Goal: Transaction & Acquisition: Purchase product/service

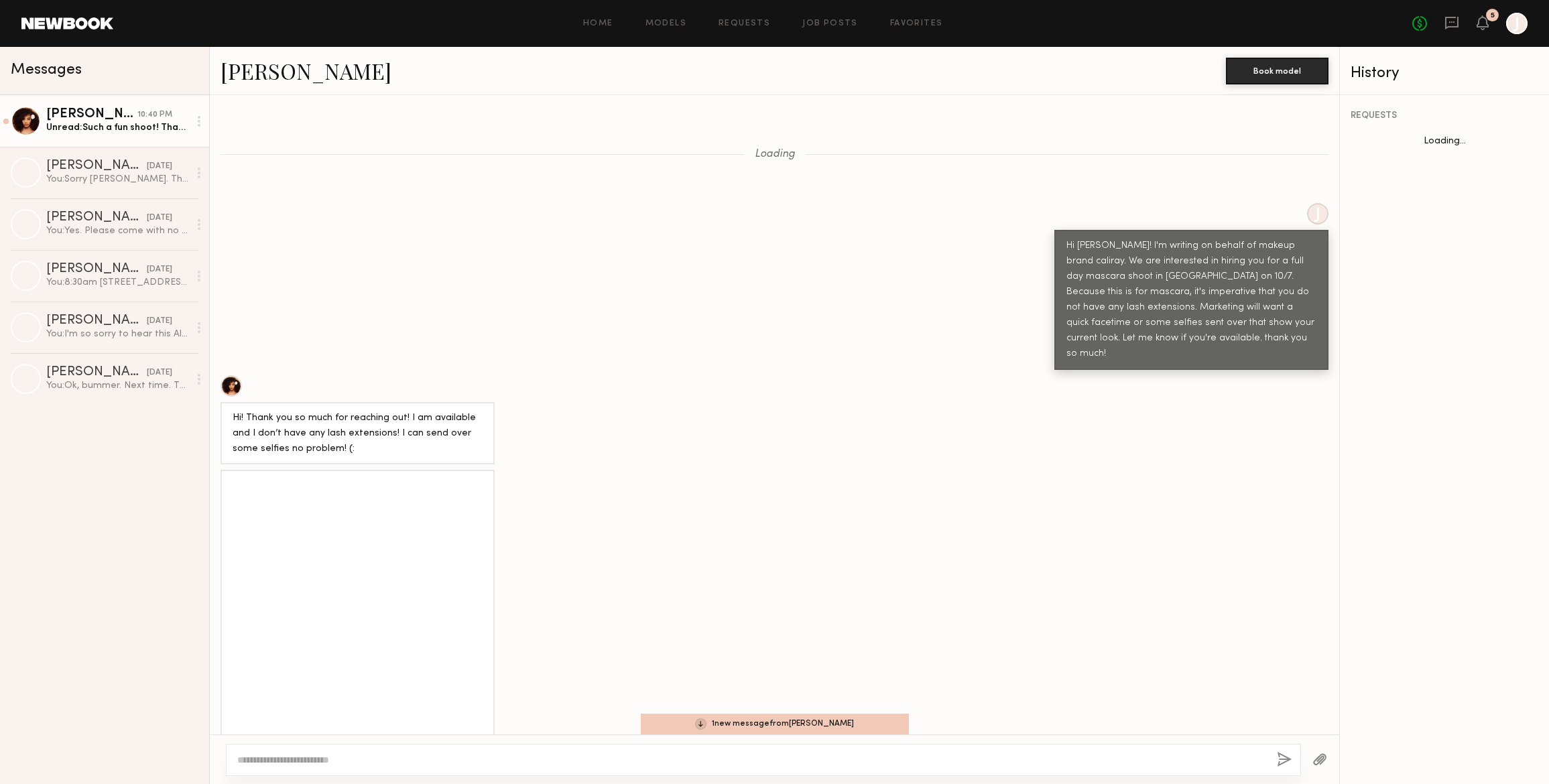
scroll to position [3191, 0]
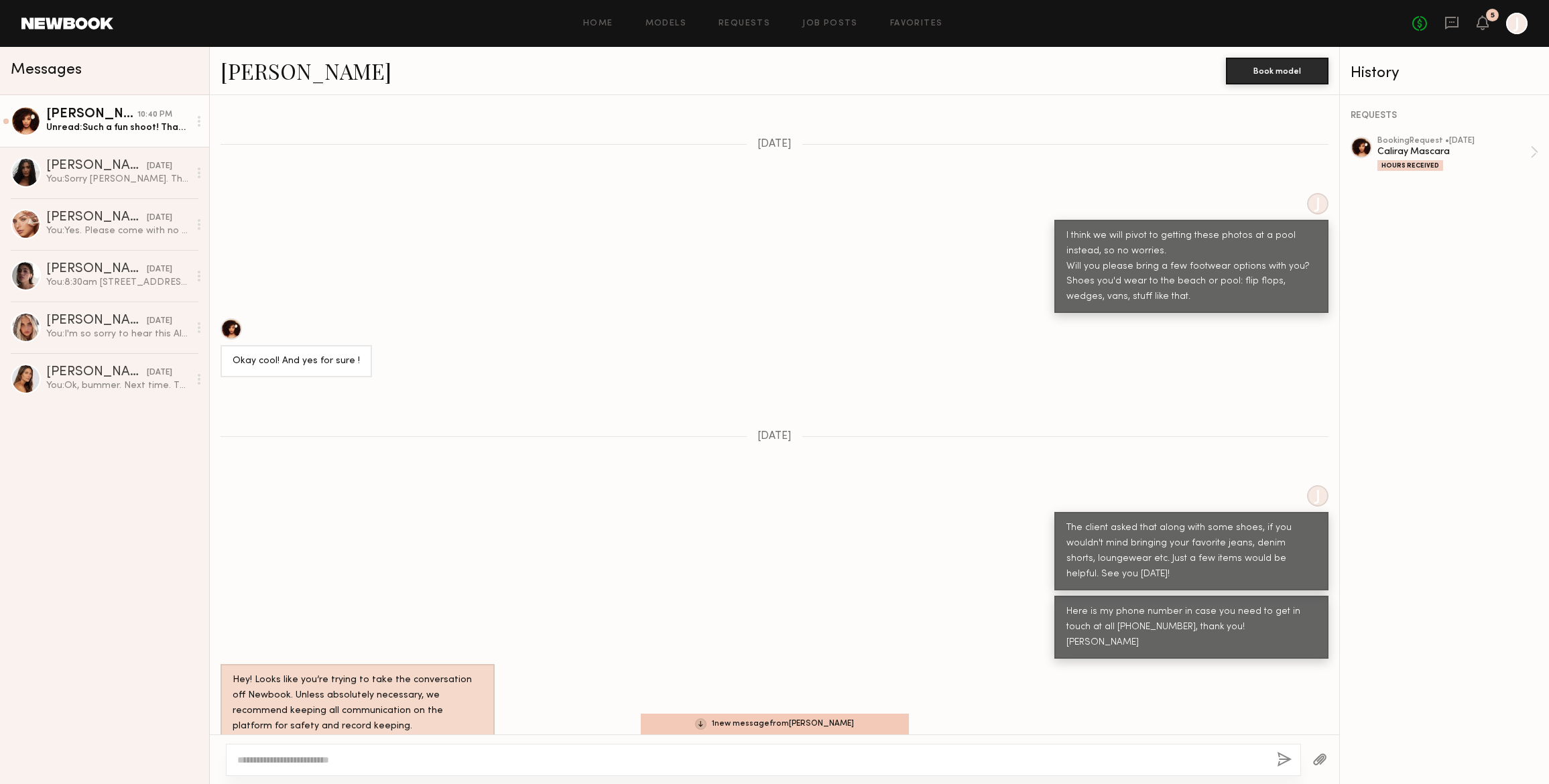
click at [110, 120] on div "Brianna L." at bounding box center [92, 115] width 92 height 14
click at [136, 127] on div "Such a fun shoot! Thanks so much for having me (:" at bounding box center [117, 127] width 143 height 13
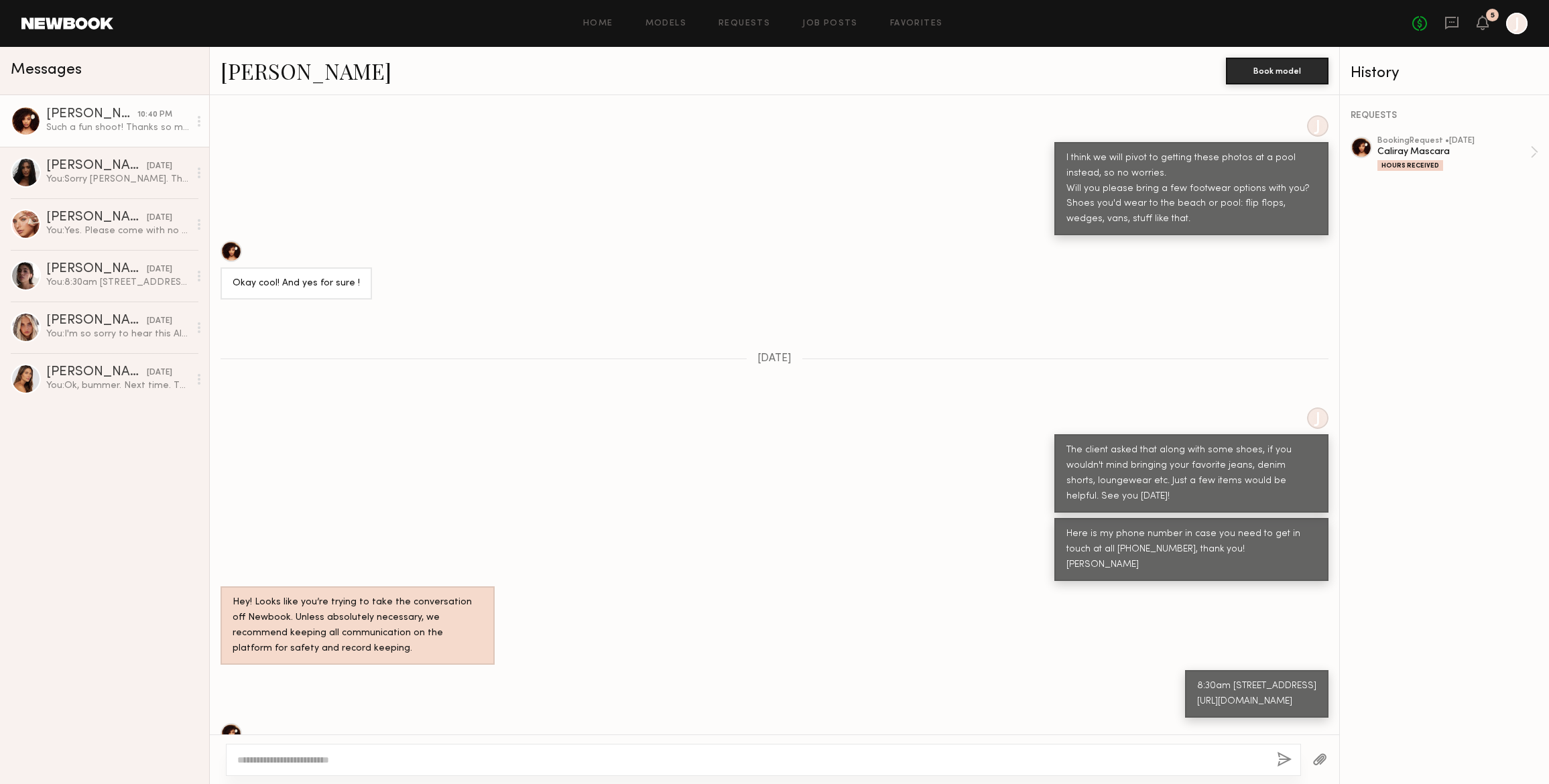
scroll to position [3565, 0]
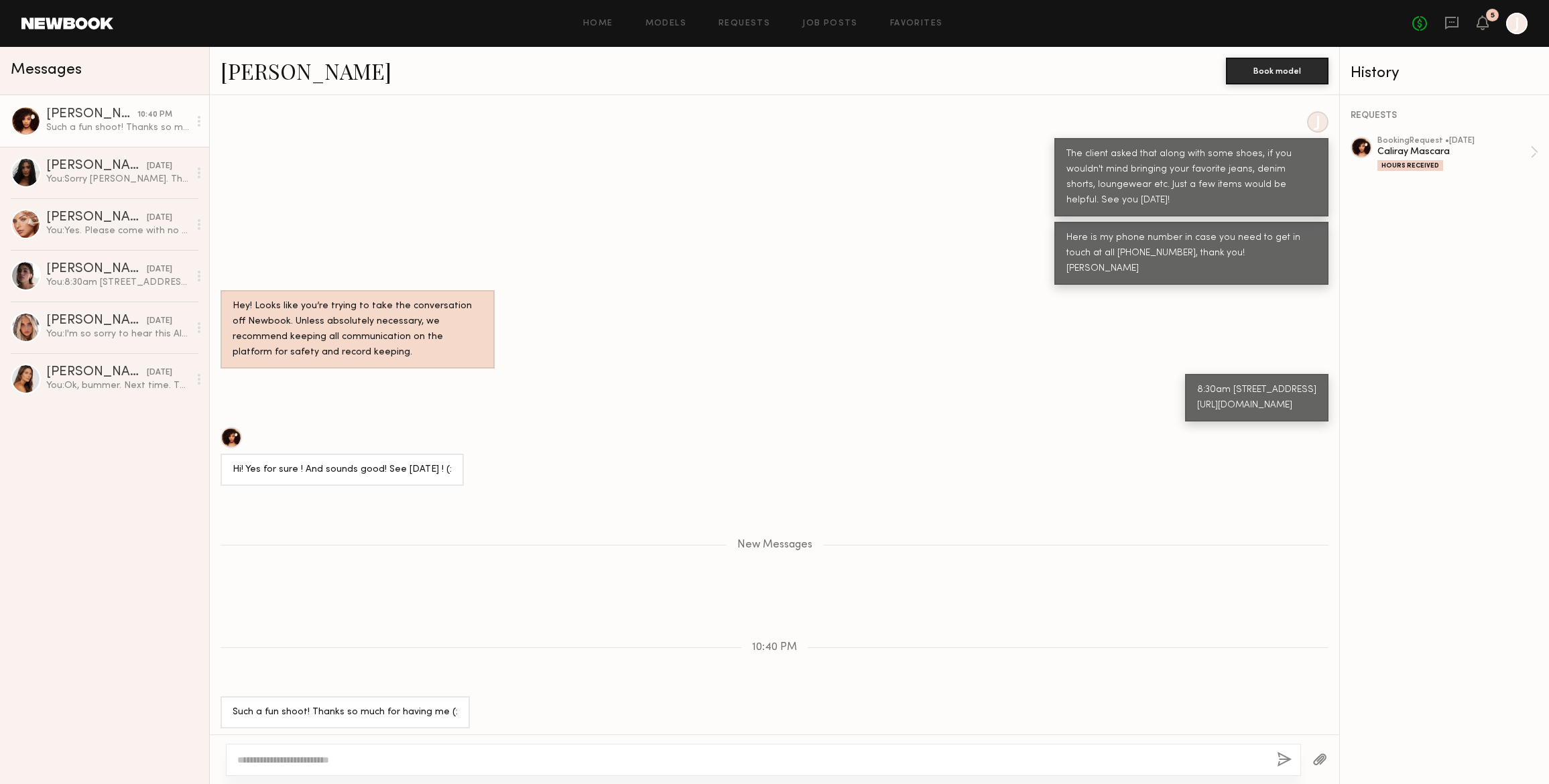
click at [338, 753] on textarea at bounding box center [752, 760] width 1029 height 14
type textarea "**********"
click at [1286, 756] on button "button" at bounding box center [1284, 760] width 15 height 16
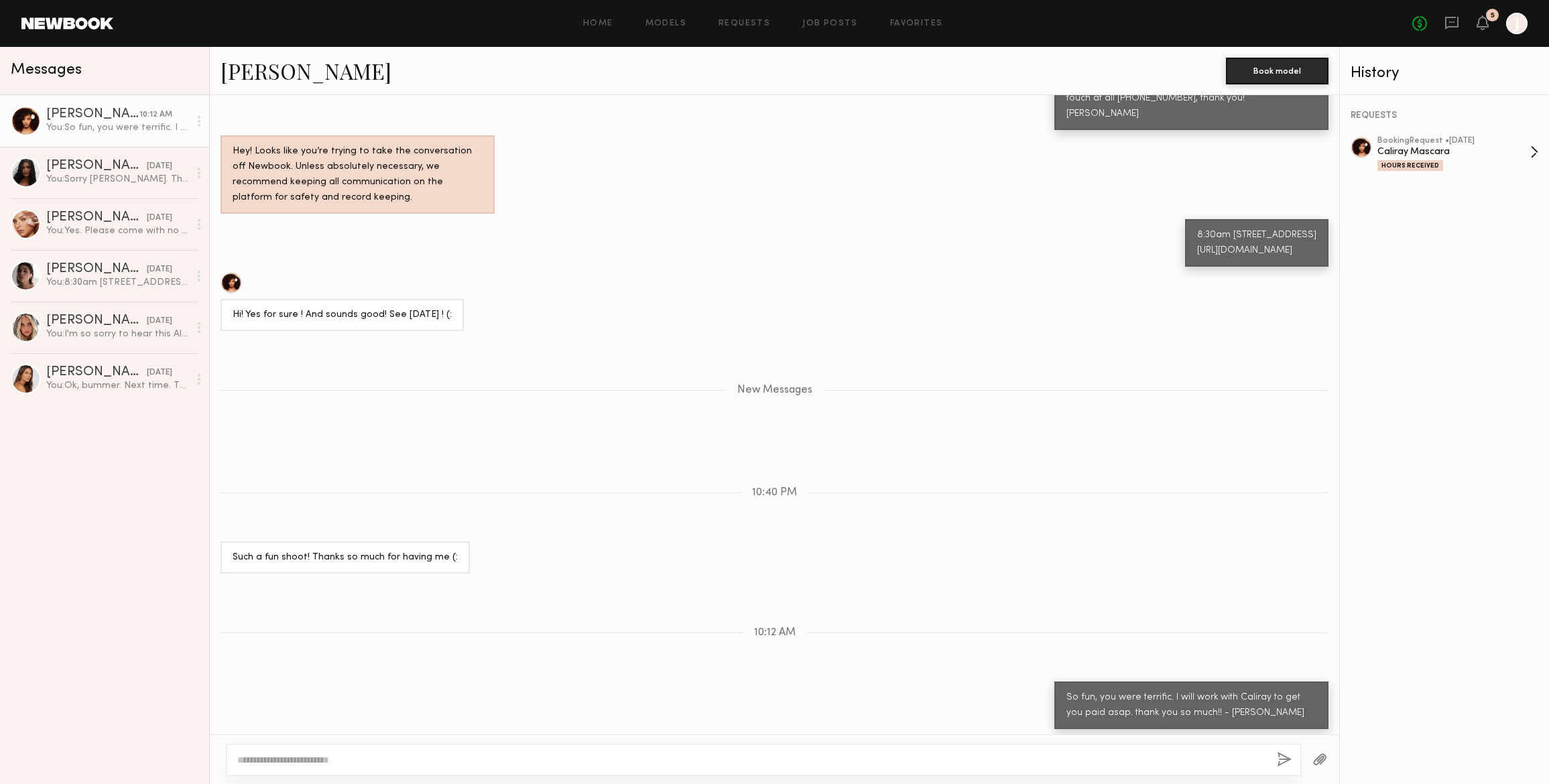
click at [1448, 149] on div "Caliray Mascara" at bounding box center [1454, 151] width 153 height 13
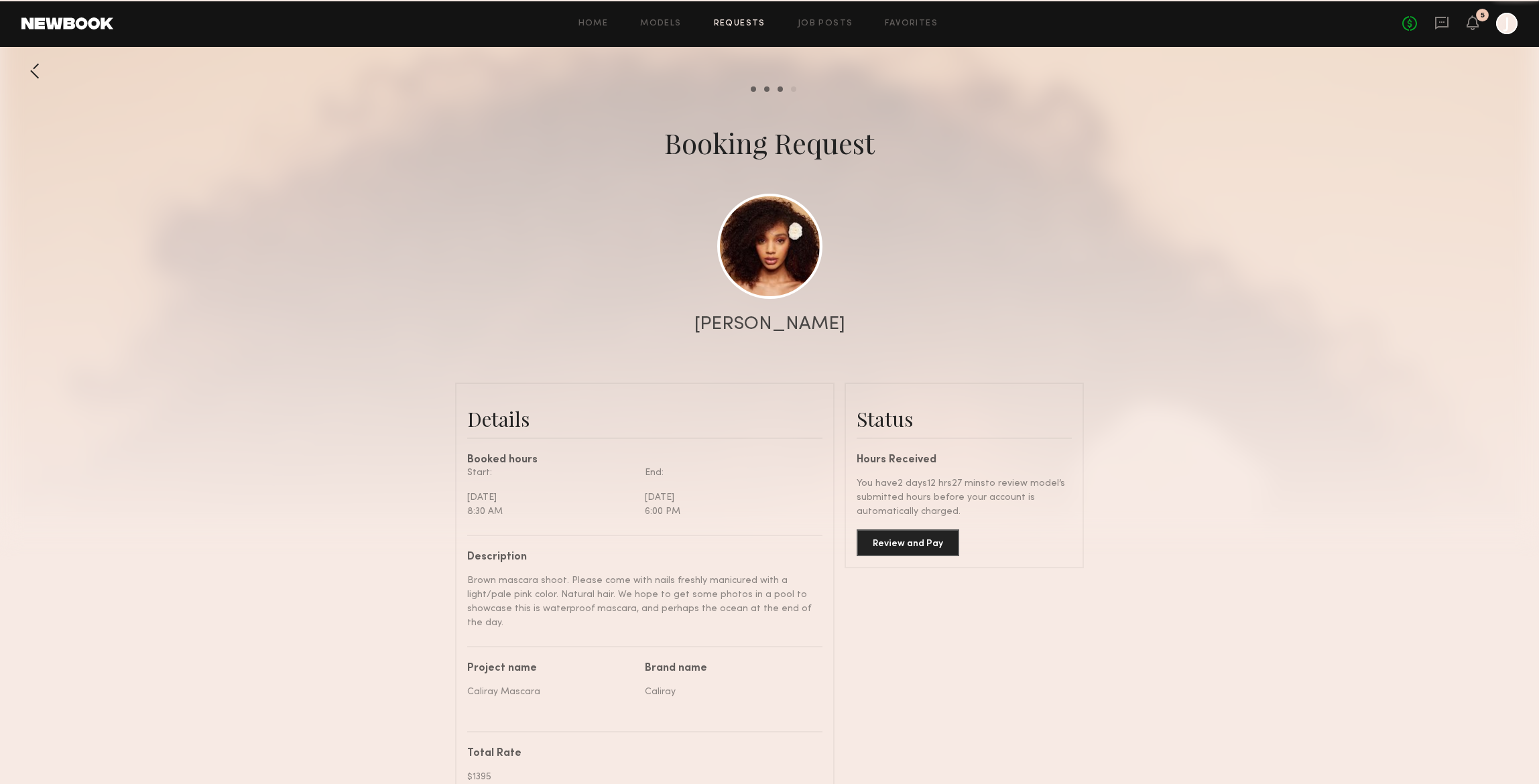
scroll to position [3956, 0]
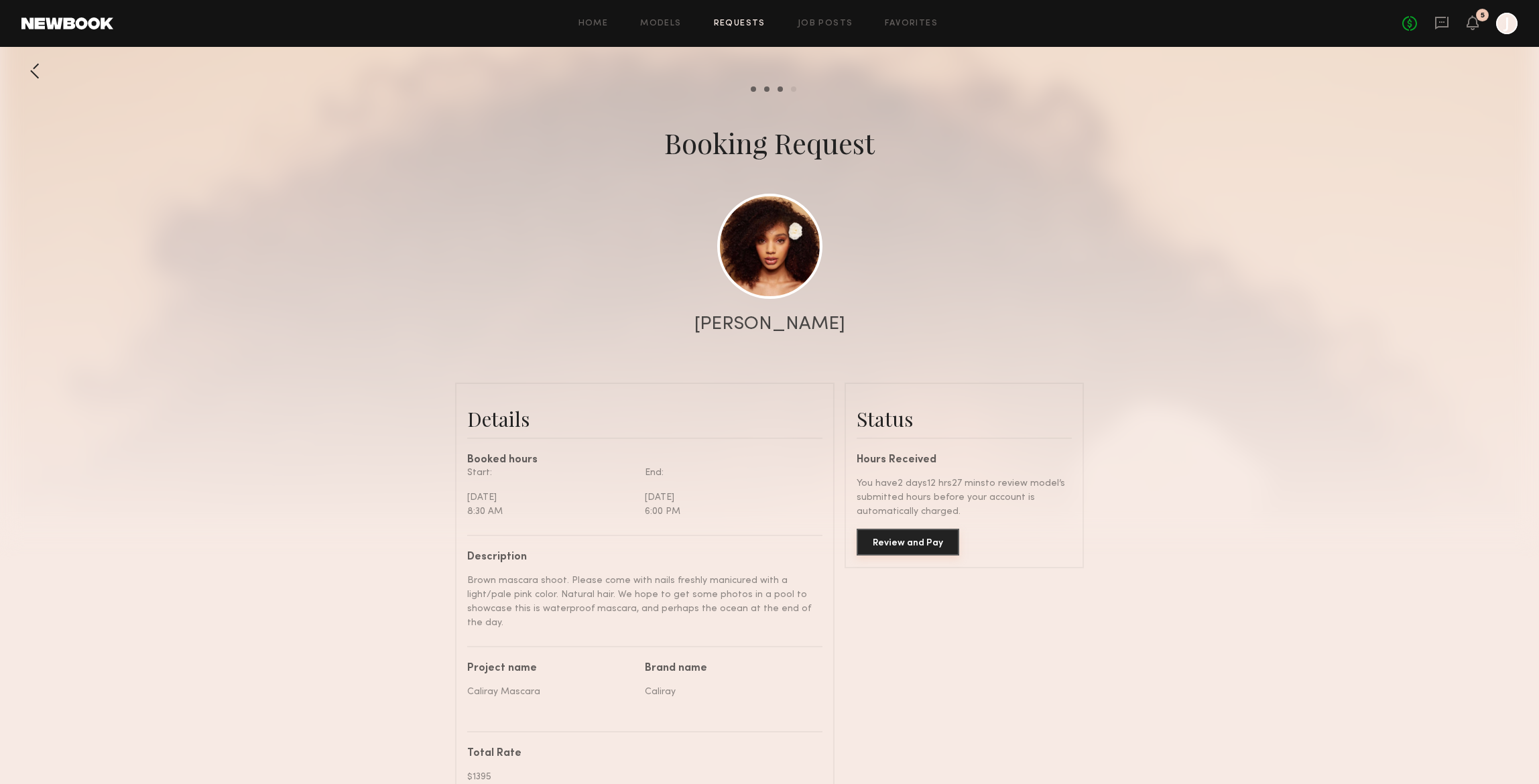
click at [920, 541] on button "Review and Pay" at bounding box center [908, 541] width 103 height 27
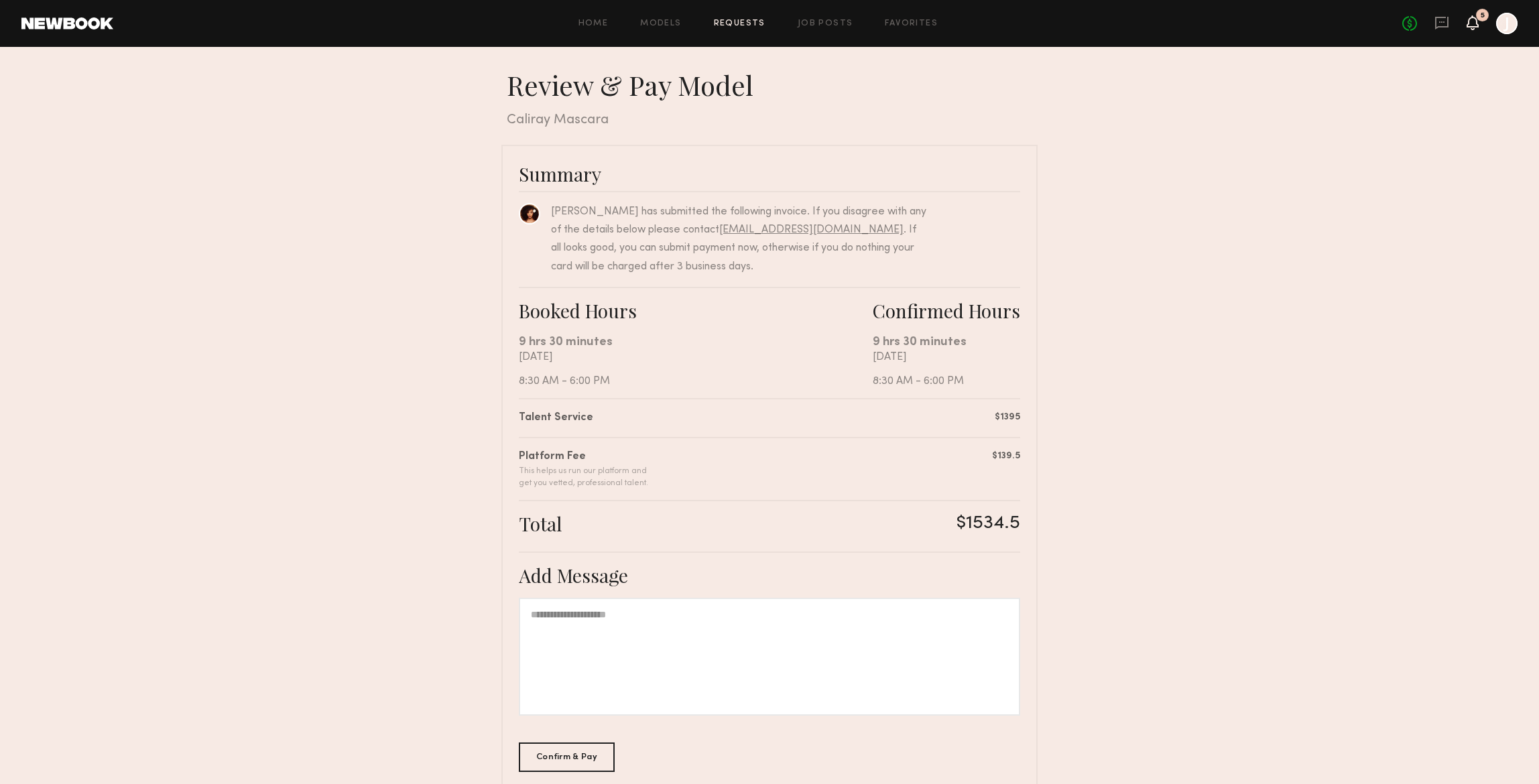
click at [1473, 22] on icon at bounding box center [1472, 22] width 10 height 9
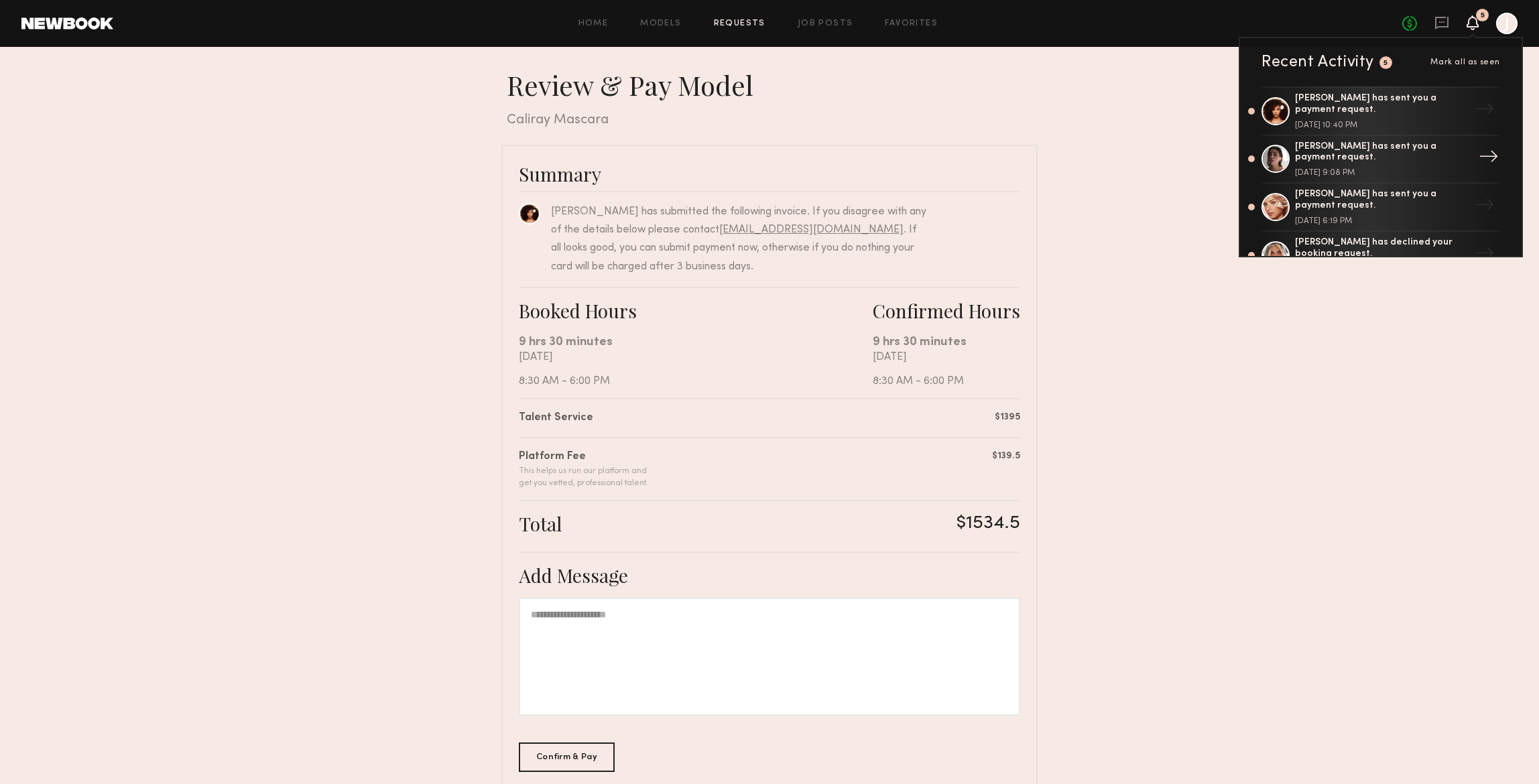
click at [1427, 155] on div "[PERSON_NAME] has sent you a payment request." at bounding box center [1382, 153] width 174 height 22
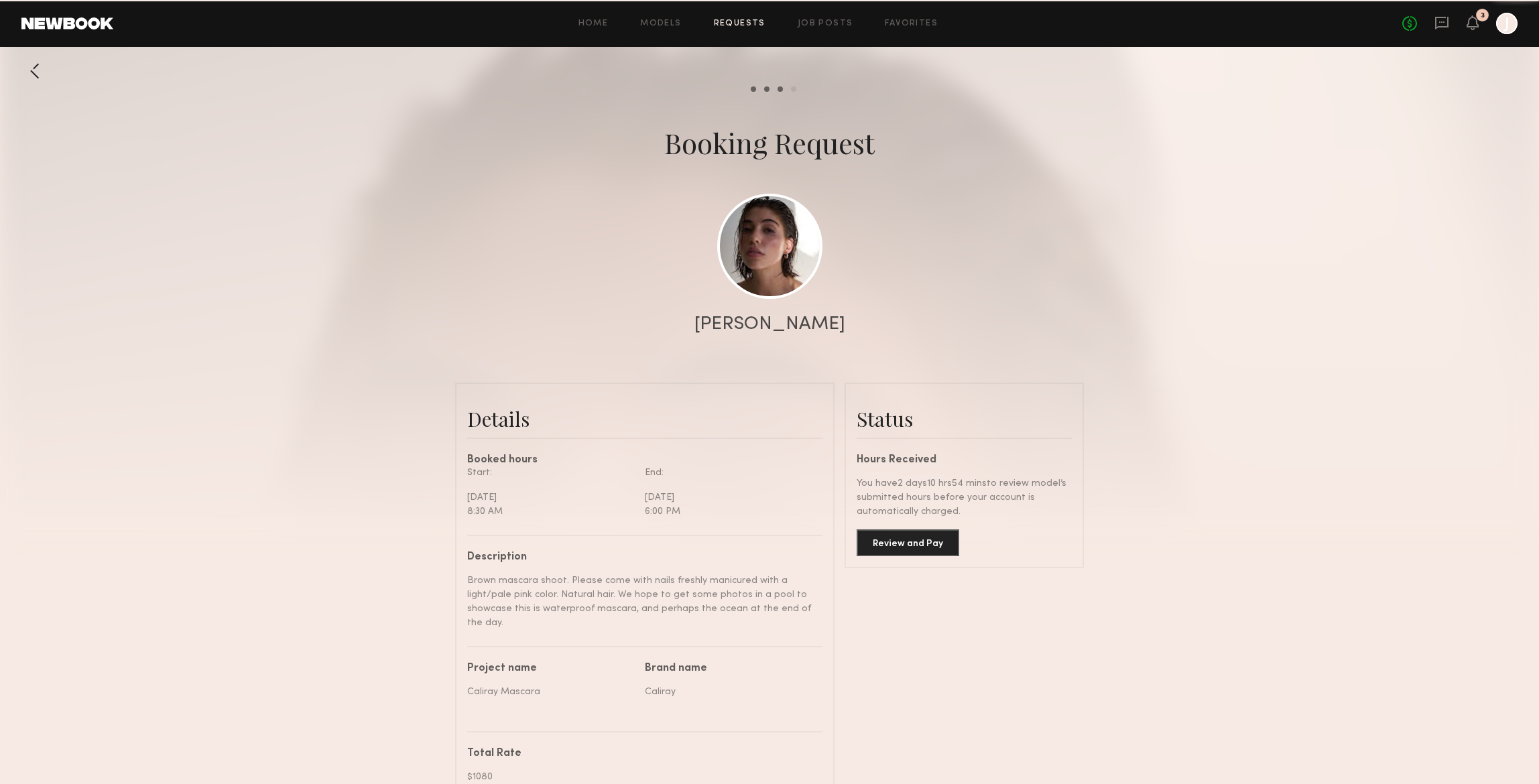
scroll to position [914, 0]
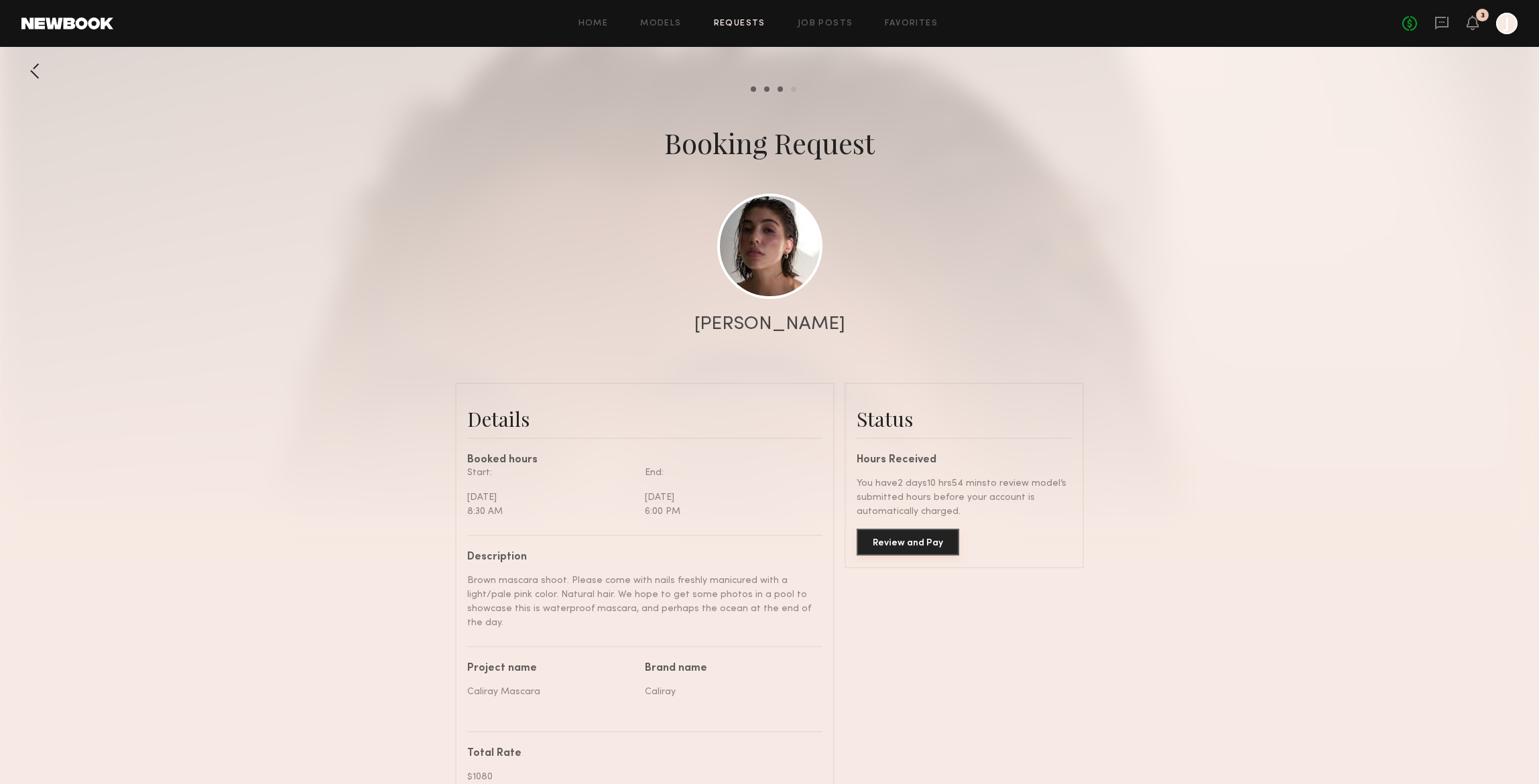
click at [922, 542] on button "Review and Pay" at bounding box center [908, 541] width 103 height 27
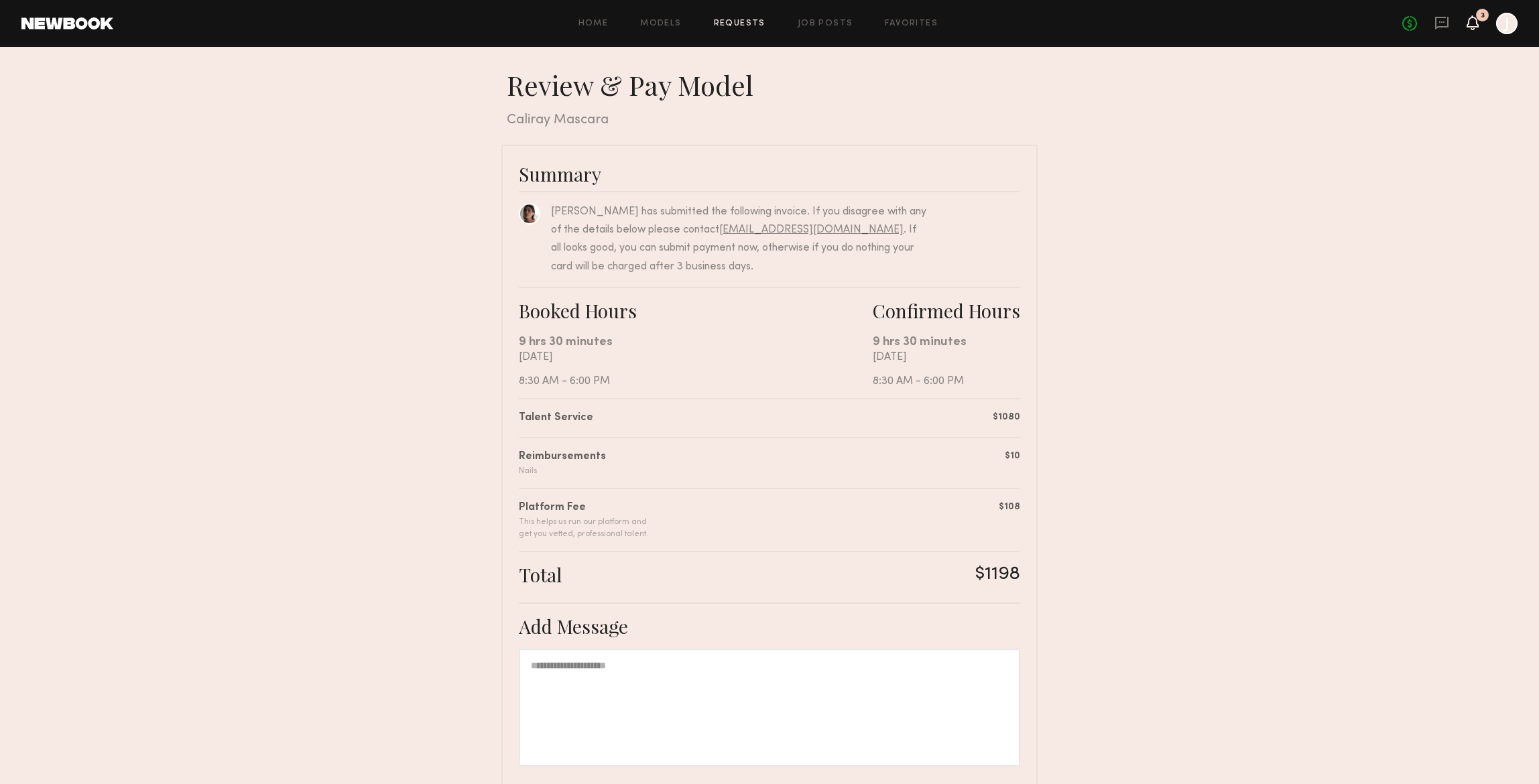
click at [1472, 20] on icon at bounding box center [1472, 22] width 10 height 9
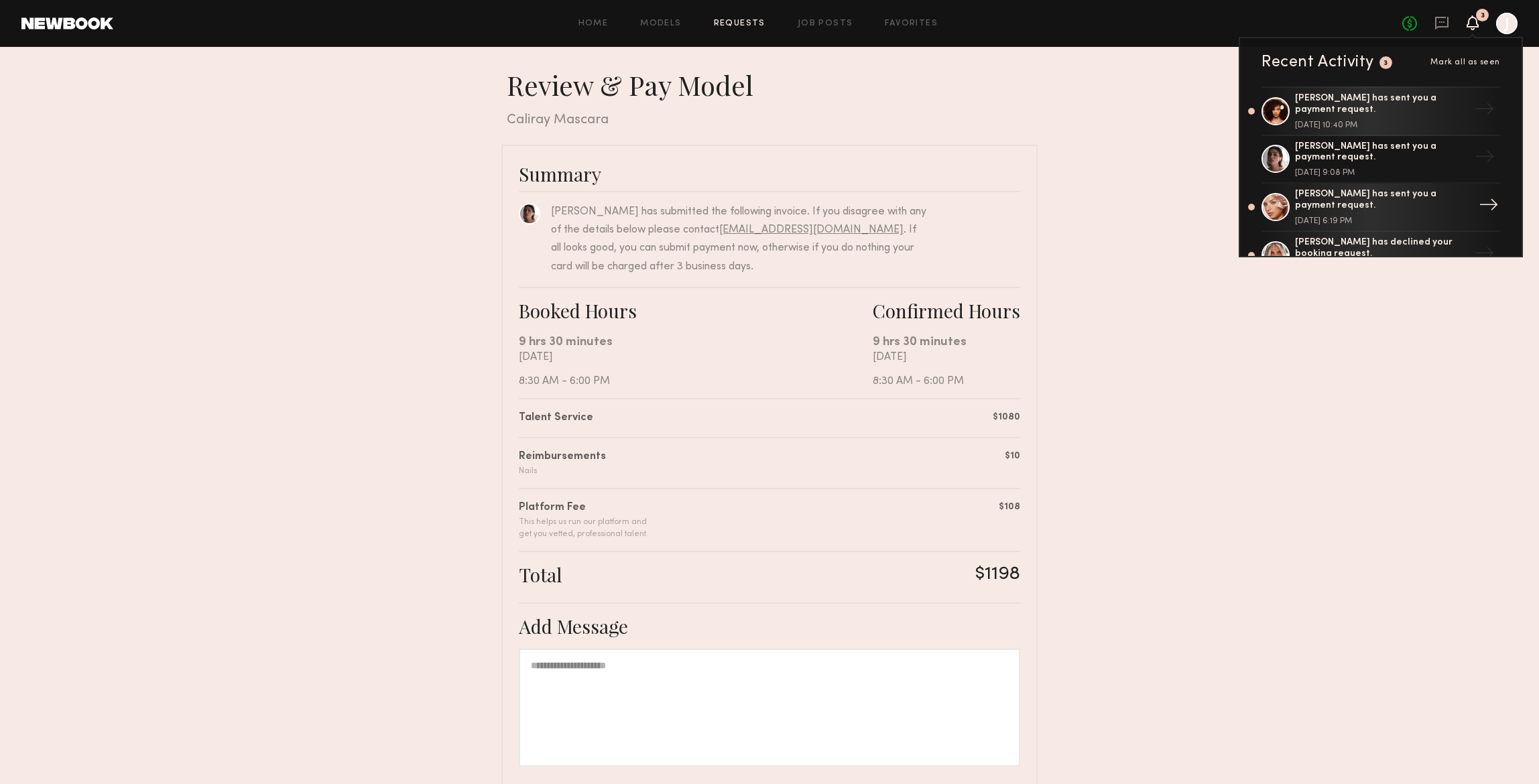
click at [1384, 205] on div "[PERSON_NAME] has sent you a payment request." at bounding box center [1382, 200] width 174 height 22
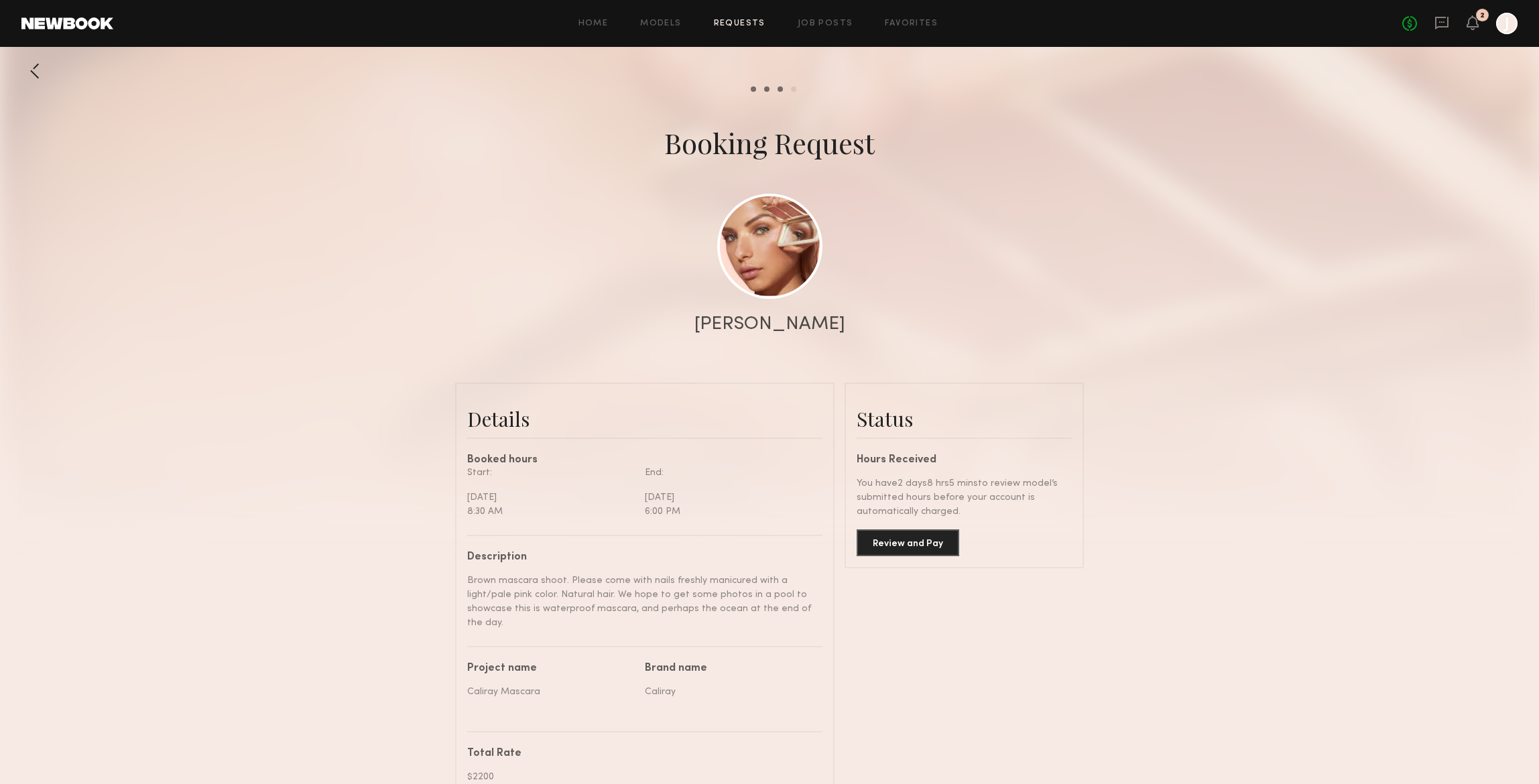
scroll to position [1025, 0]
click at [932, 546] on button "Review and Pay" at bounding box center [908, 541] width 103 height 27
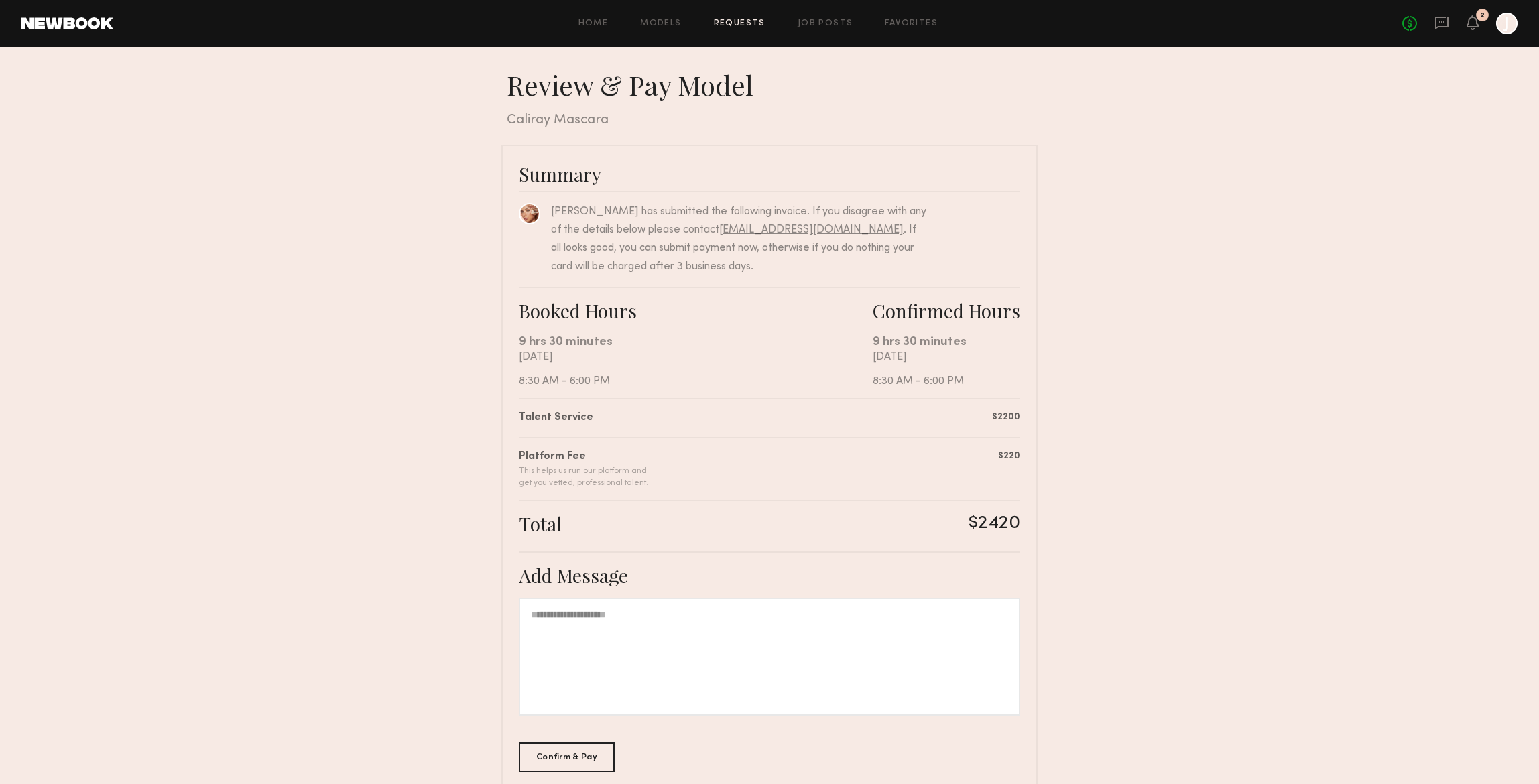
click at [554, 620] on div at bounding box center [770, 656] width 501 height 118
click at [571, 756] on div "Confirm & Pay" at bounding box center [567, 756] width 96 height 29
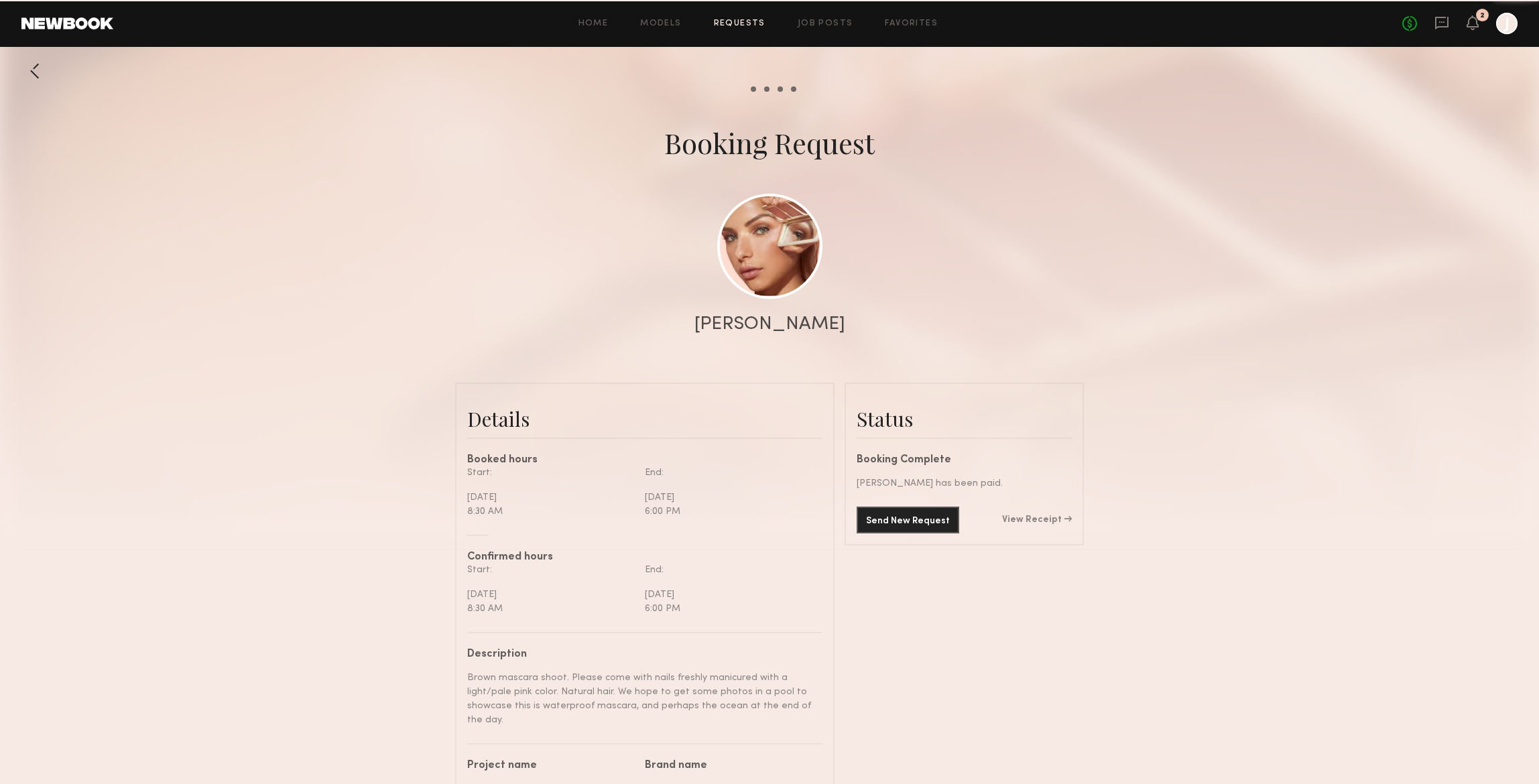
scroll to position [1207, 0]
